Goal: Information Seeking & Learning: Find specific fact

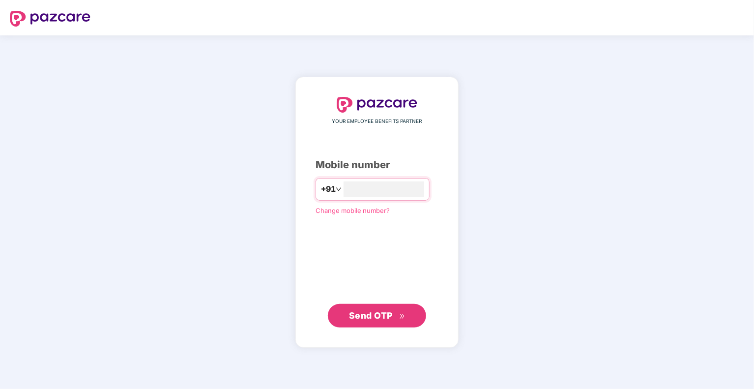
type input "**********"
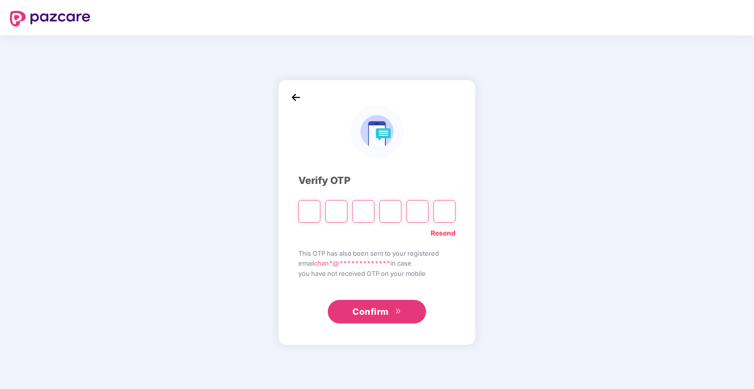
paste input "*"
type input "*"
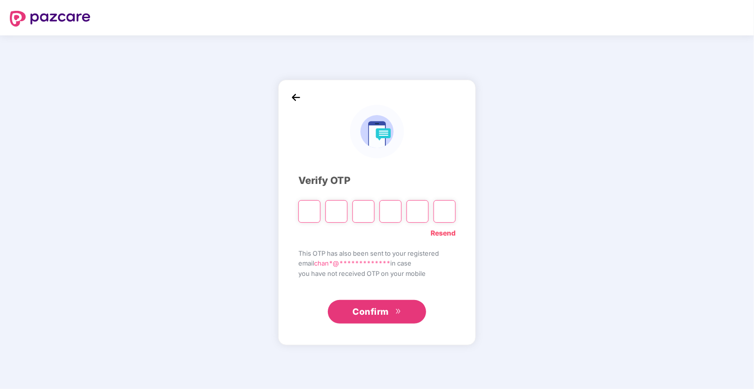
type input "*"
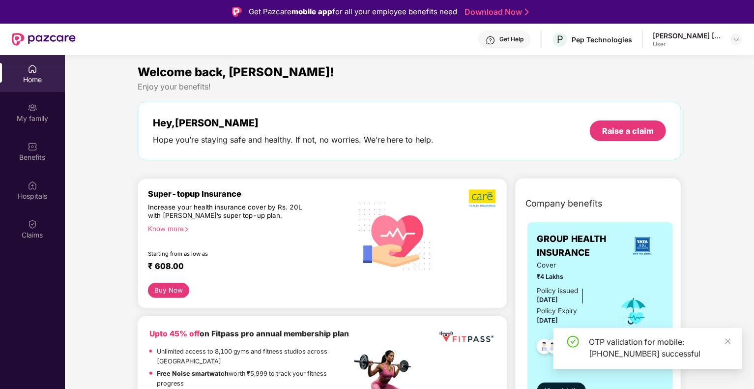
click at [35, 110] on img at bounding box center [33, 108] width 10 height 10
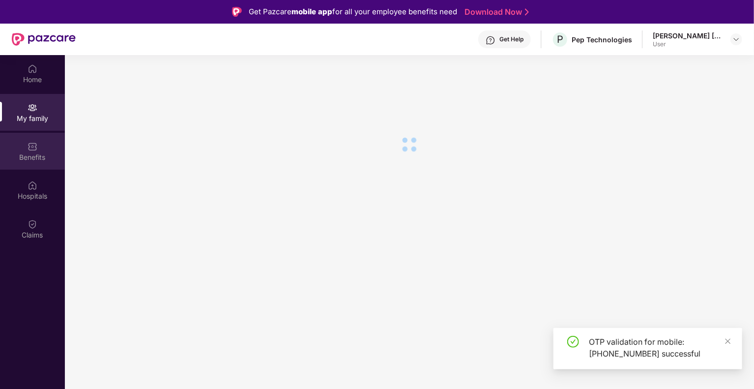
click at [38, 156] on div "Benefits" at bounding box center [32, 157] width 65 height 10
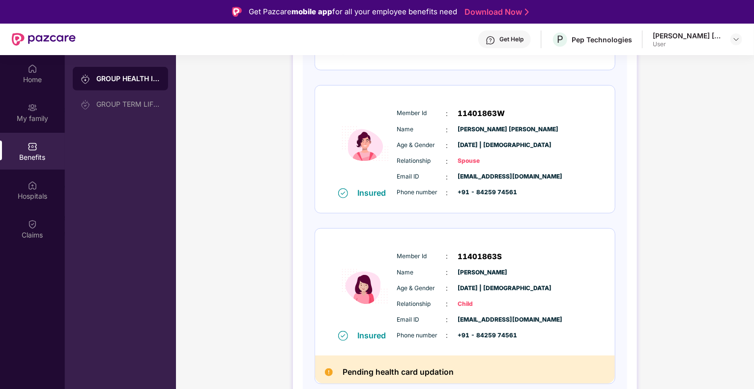
scroll to position [55, 0]
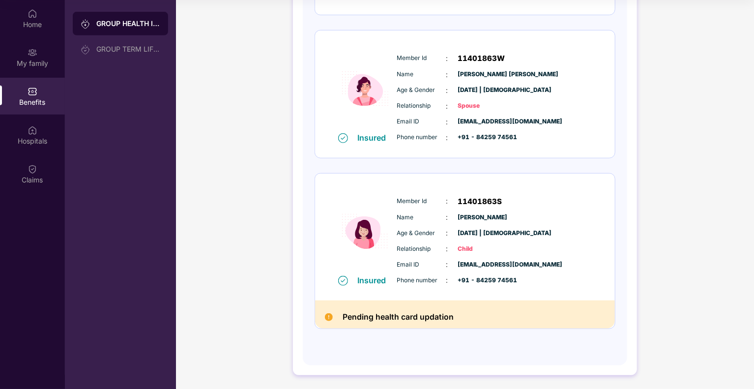
click at [469, 203] on span "11401863S" at bounding box center [480, 202] width 44 height 12
copy span "11401863S"
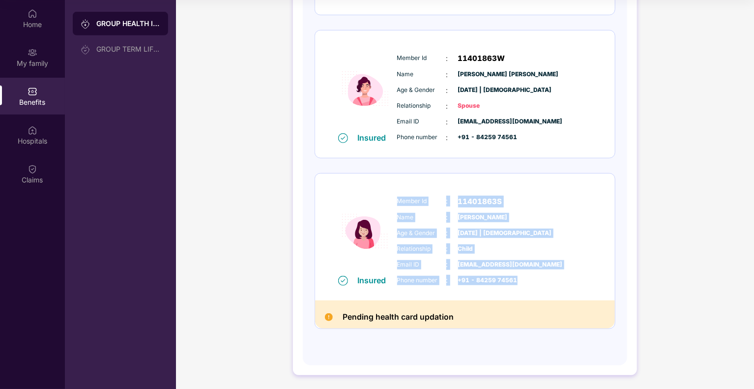
drag, startPoint x: 397, startPoint y: 196, endPoint x: 555, endPoint y: 273, distance: 175.5
click at [555, 273] on div "Member Id : 11401863S Name : [PERSON_NAME] Age & Gender : [DATE] | [DEMOGRAPHIC…" at bounding box center [495, 241] width 200 height 100
copy div "Member Id : 11401863S Name : [PERSON_NAME] Age & Gender : [DATE] | [DEMOGRAPHIC…"
click at [601, 206] on div "Insured Member Id : 11401863S Name : [PERSON_NAME] Age & Gender : [DATE] | [DEM…" at bounding box center [465, 237] width 300 height 127
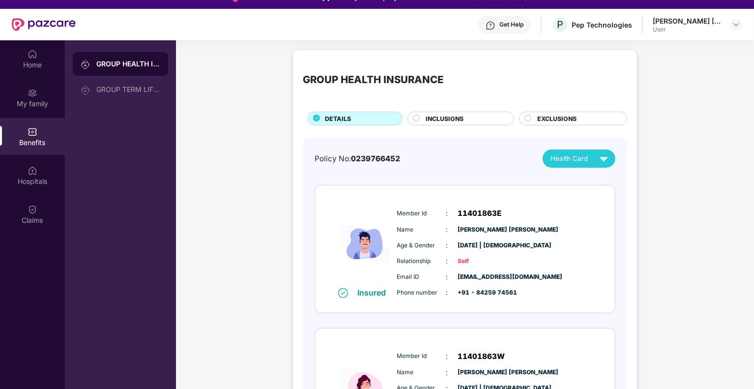
scroll to position [5, 0]
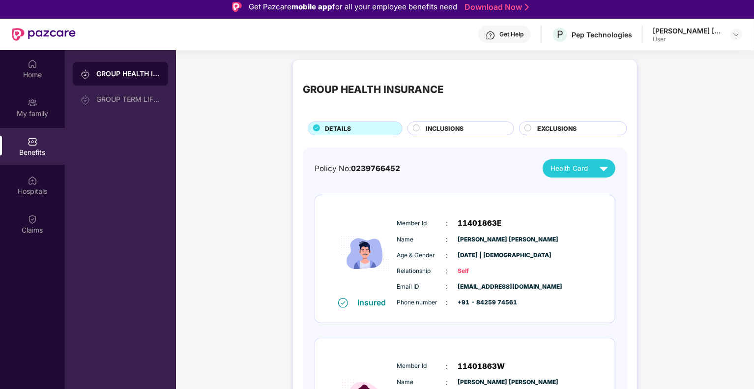
click at [327, 167] on div "Policy No: 0239766452" at bounding box center [358, 169] width 86 height 12
click at [402, 171] on div "Policy No: 0239766452 Health Card" at bounding box center [465, 168] width 301 height 18
drag, startPoint x: 402, startPoint y: 171, endPoint x: 313, endPoint y: 168, distance: 89.5
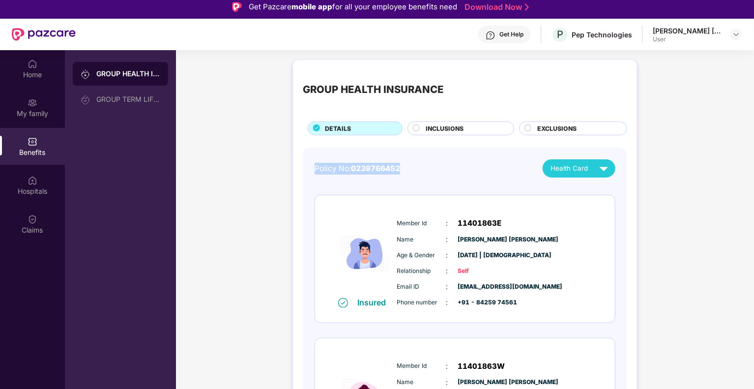
copy div "Policy No: 0239766452"
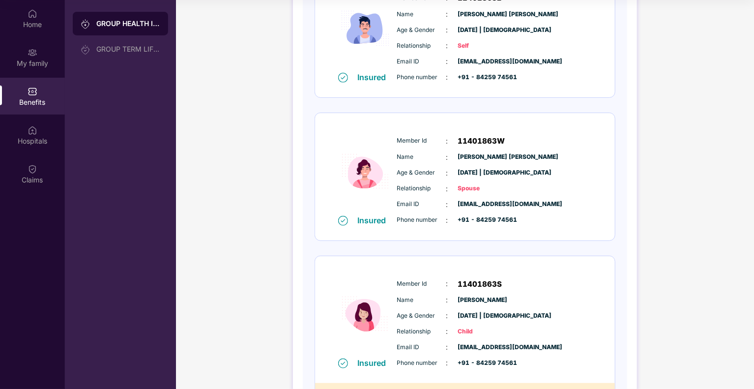
scroll to position [258, 0]
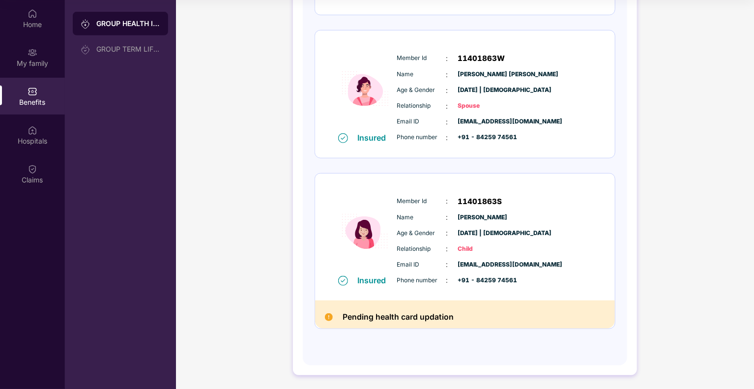
click at [215, 255] on div "GROUP HEALTH INSURANCE DETAILS INCLUSIONS EXCLUSIONS Policy No: 0239766452 Heal…" at bounding box center [465, 68] width 578 height 643
